Goal: Navigation & Orientation: Understand site structure

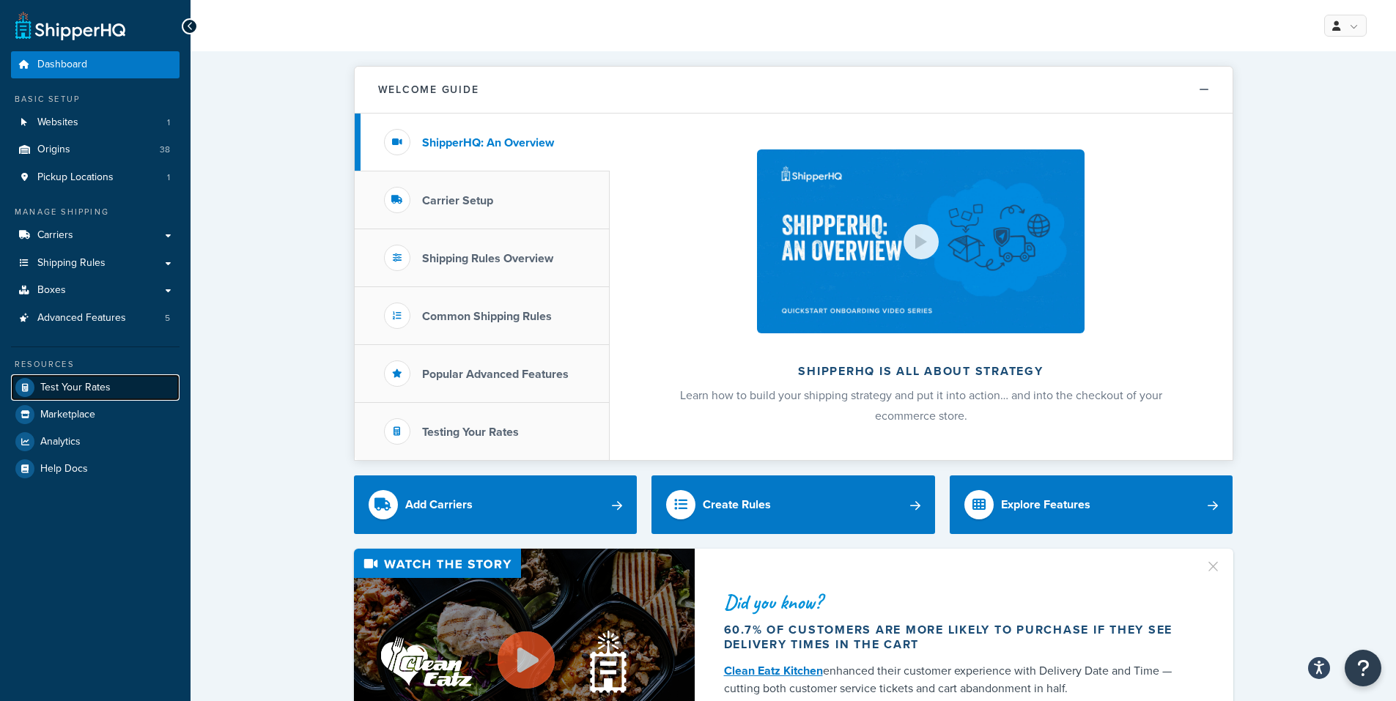
click at [58, 387] on span "Test Your Rates" at bounding box center [75, 388] width 70 height 12
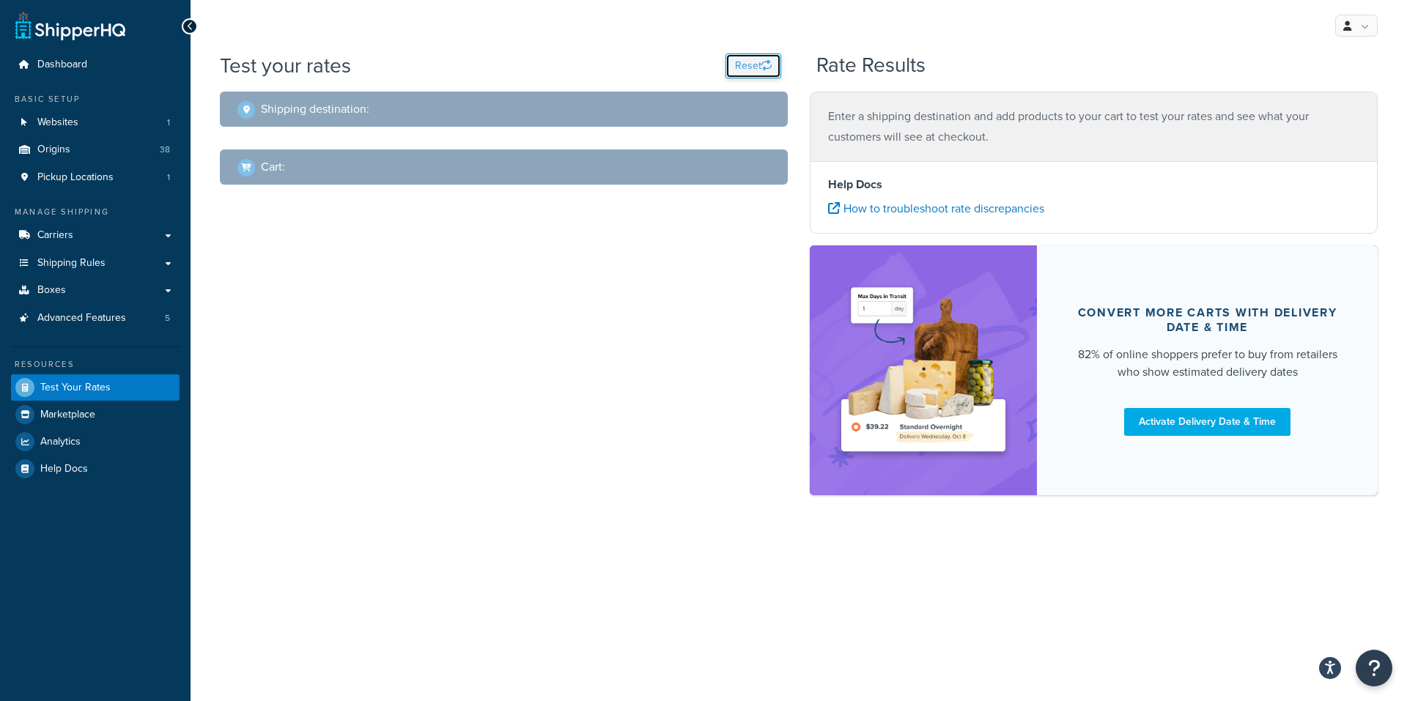
click at [752, 64] on button "Reset" at bounding box center [754, 66] width 56 height 25
click at [62, 415] on span "Marketplace" at bounding box center [67, 415] width 55 height 12
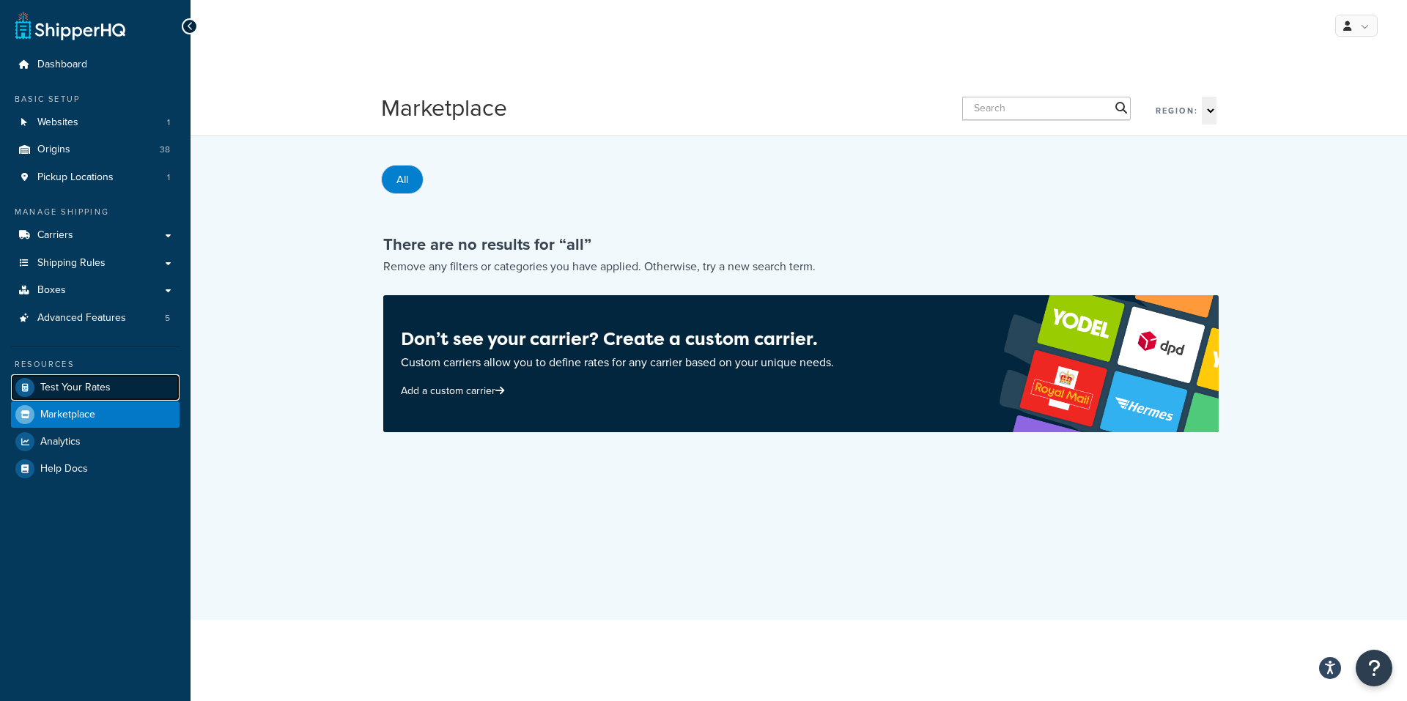
click at [59, 382] on span "Test Your Rates" at bounding box center [75, 388] width 70 height 12
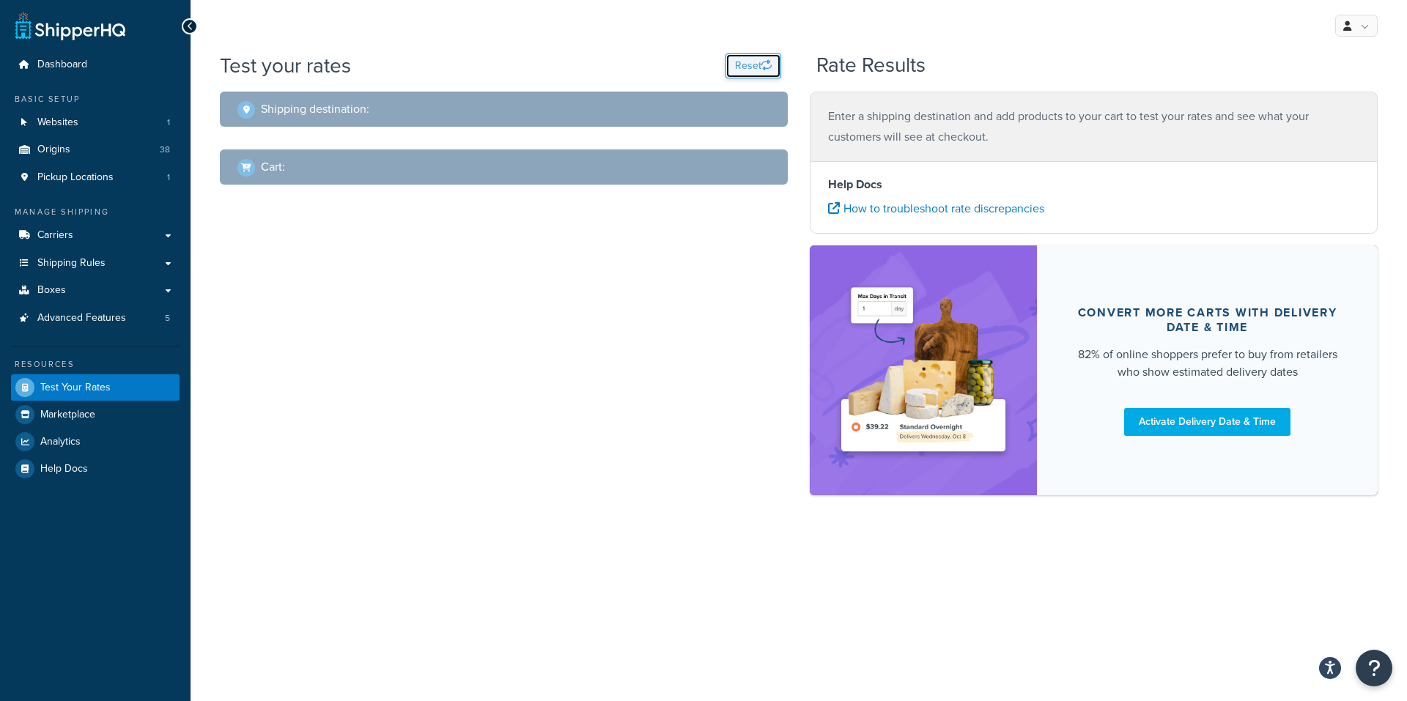
click at [751, 70] on button "Reset" at bounding box center [754, 66] width 56 height 25
click at [330, 114] on h2 "Shipping destination :" at bounding box center [315, 109] width 108 height 13
click at [246, 114] on span at bounding box center [246, 110] width 18 height 18
click at [1364, 23] on link at bounding box center [1357, 26] width 43 height 22
click at [1053, 56] on div "Rate Results" at bounding box center [1097, 65] width 561 height 23
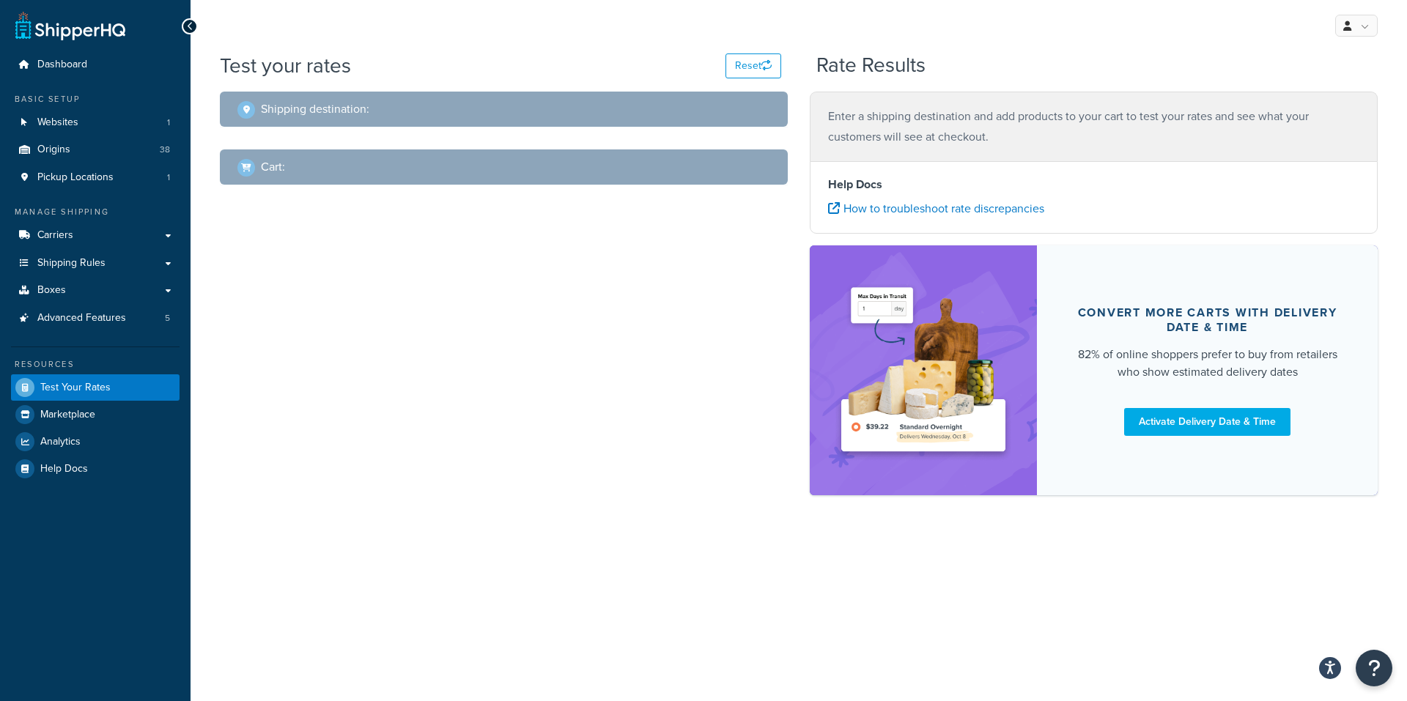
click at [444, 288] on div "Shipping destination : Cart : Enter a shipping destination and add products to …" at bounding box center [799, 301] width 1180 height 419
click at [73, 412] on span "Marketplace" at bounding box center [67, 415] width 55 height 12
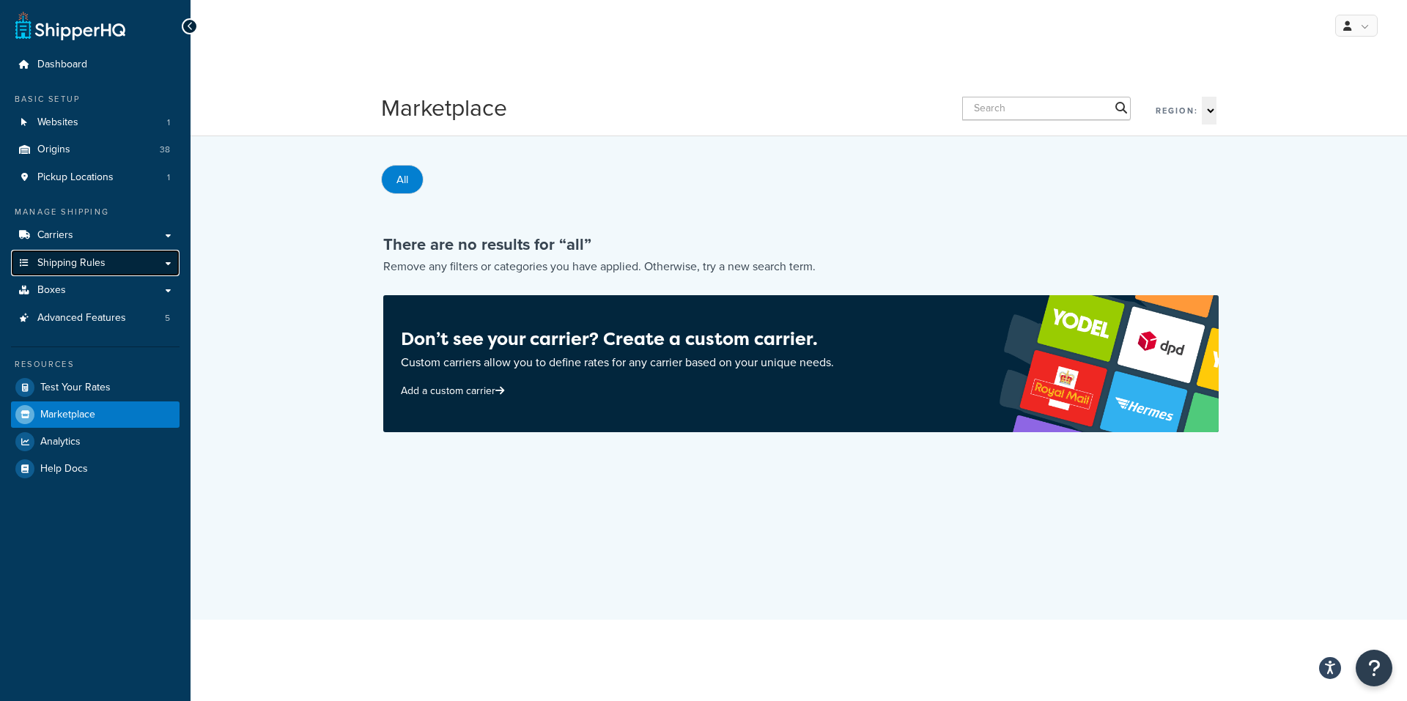
click at [65, 259] on span "Shipping Rules" at bounding box center [71, 263] width 68 height 12
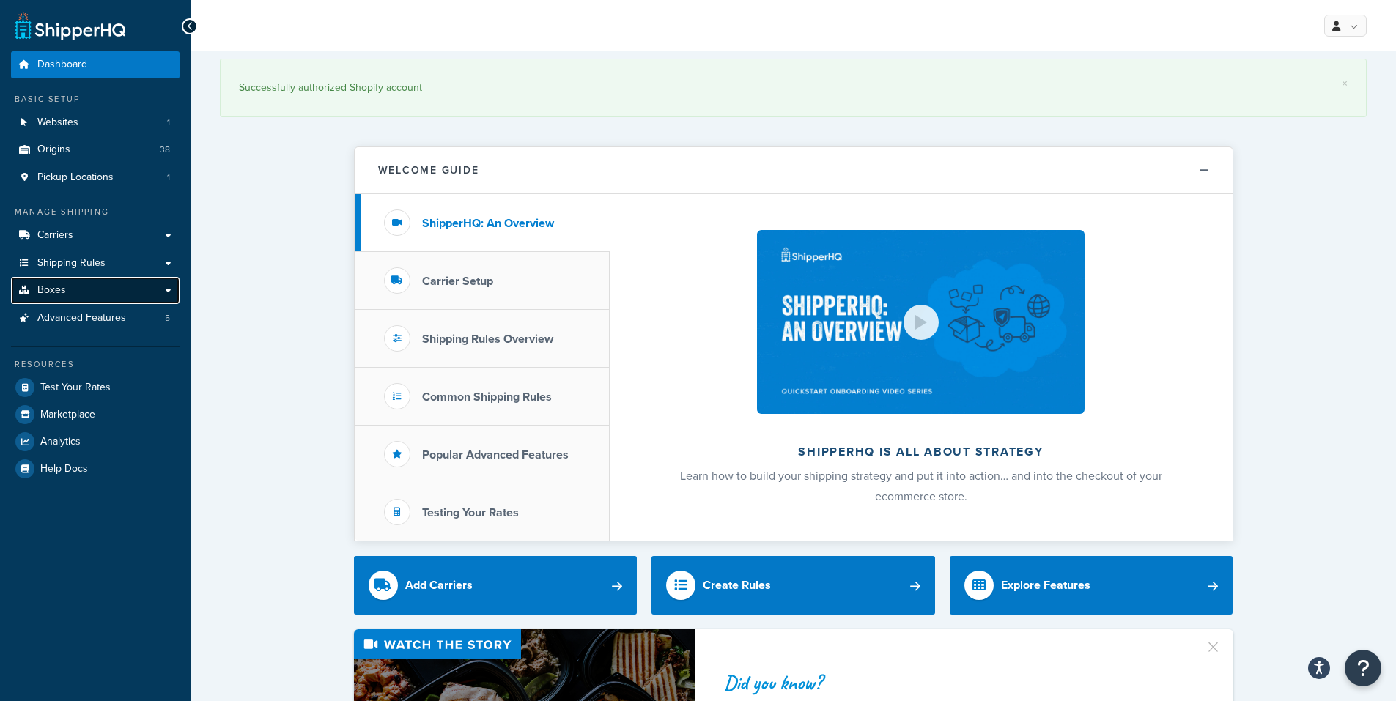
click at [59, 289] on span "Boxes" at bounding box center [51, 290] width 29 height 12
